Goal: Task Accomplishment & Management: Use online tool/utility

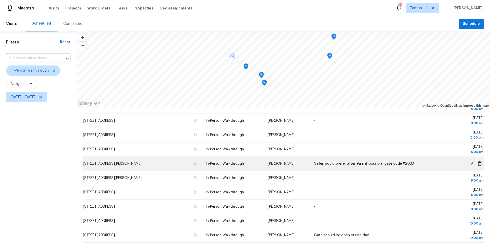
scroll to position [59, 0]
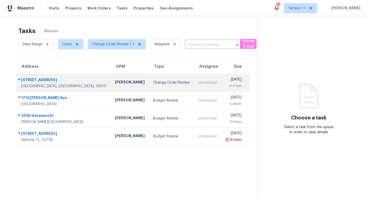
click at [198, 84] on div "Unclaimed" at bounding box center [207, 82] width 19 height 5
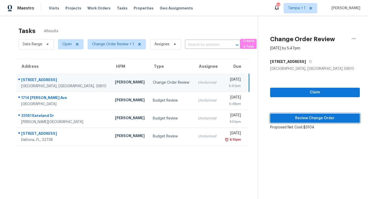
click at [316, 119] on span "Review Change Order" at bounding box center [314, 118] width 81 height 6
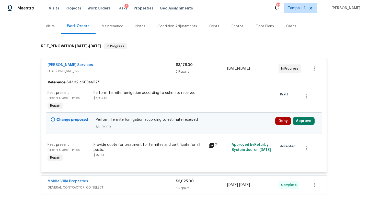
scroll to position [42, 0]
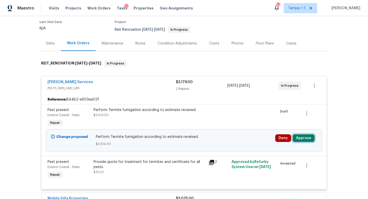
click at [302, 137] on button "Approve" at bounding box center [303, 138] width 22 height 8
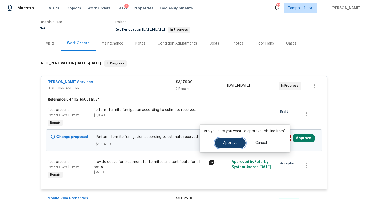
click at [234, 141] on span "Approve" at bounding box center [230, 143] width 14 height 4
